Goal: Find specific page/section: Find specific page/section

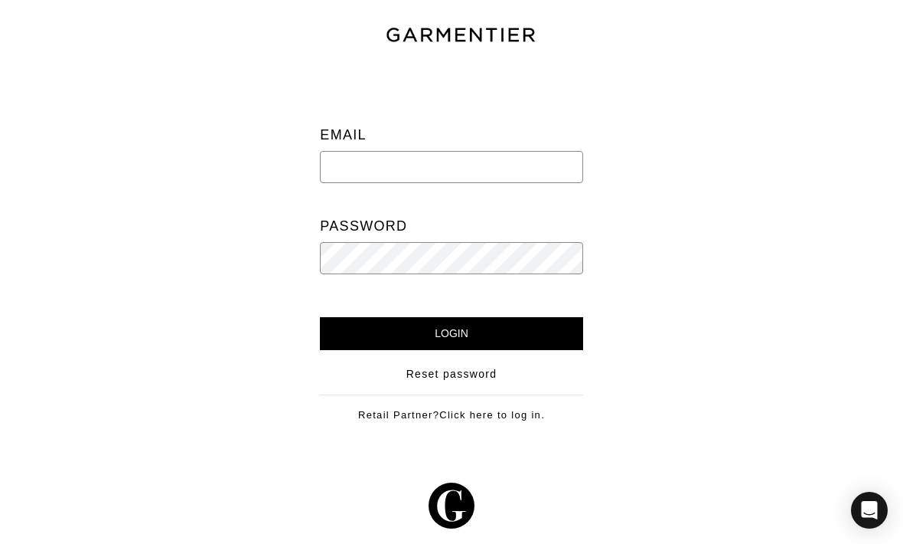
type input "[PERSON_NAME][EMAIL_ADDRESS][DOMAIN_NAME]"
click at [452, 333] on input "Login" at bounding box center [451, 333] width 263 height 33
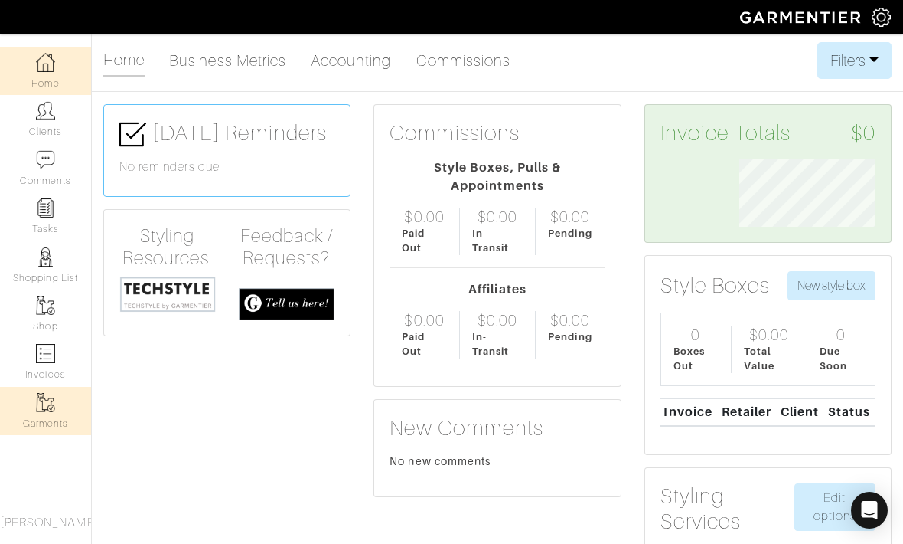
click at [47, 408] on img at bounding box center [45, 402] width 19 height 19
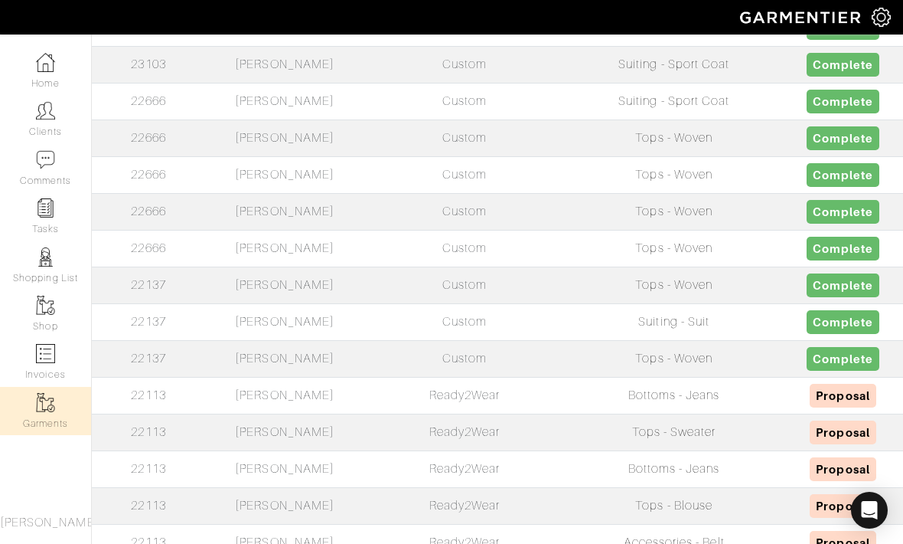
scroll to position [265, 0]
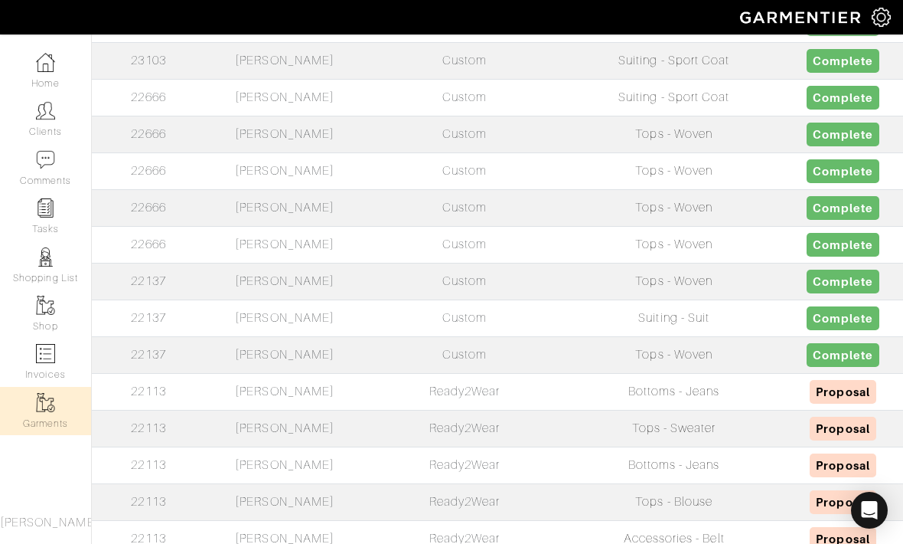
click at [241, 476] on td "[PERSON_NAME]" at bounding box center [284, 464] width 159 height 37
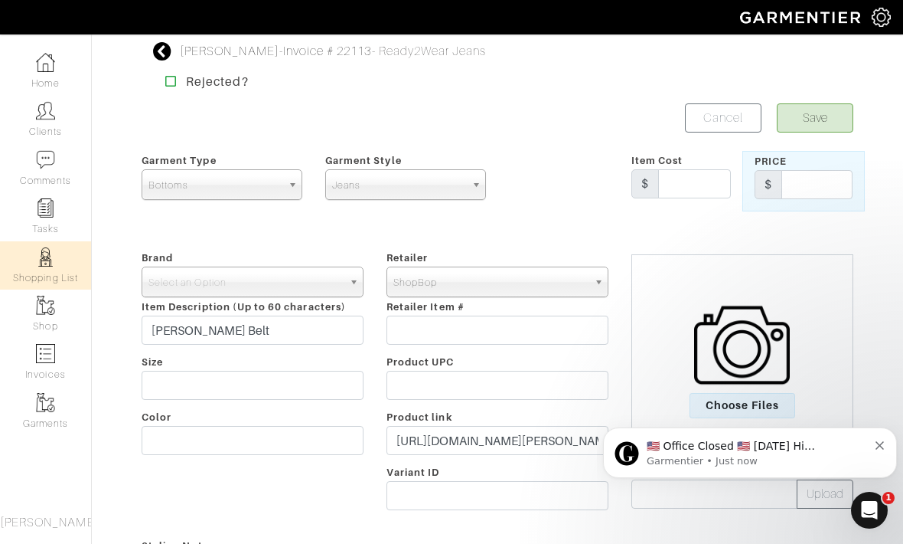
click at [45, 276] on link "Shopping List" at bounding box center [45, 265] width 91 height 48
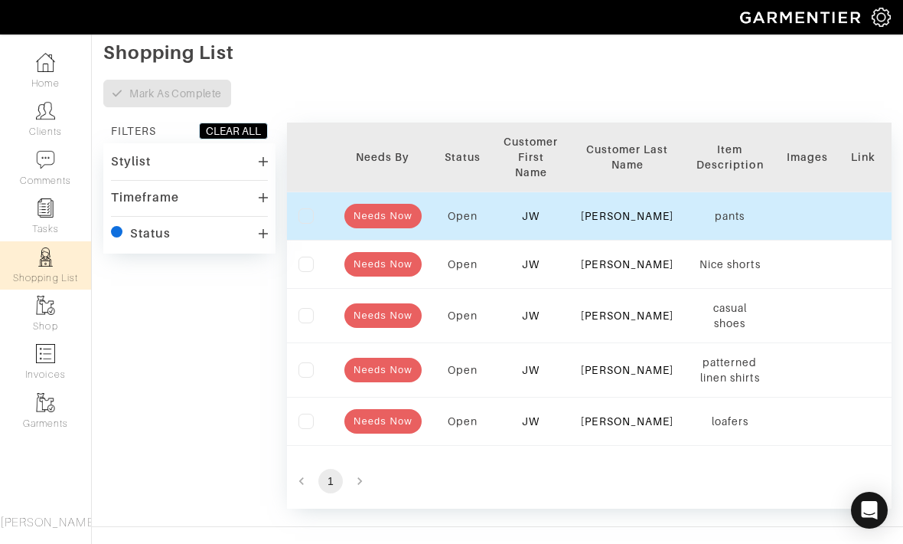
click at [385, 233] on td "Needs Now" at bounding box center [383, 215] width 100 height 48
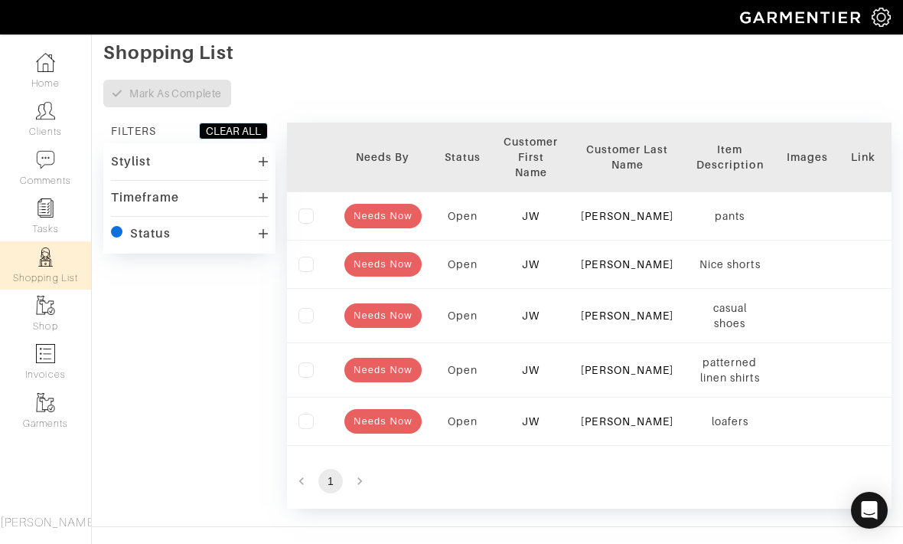
click at [121, 170] on div "Stylist" at bounding box center [189, 162] width 157 height 22
